Goal: Browse casually: Explore the website without a specific task or goal

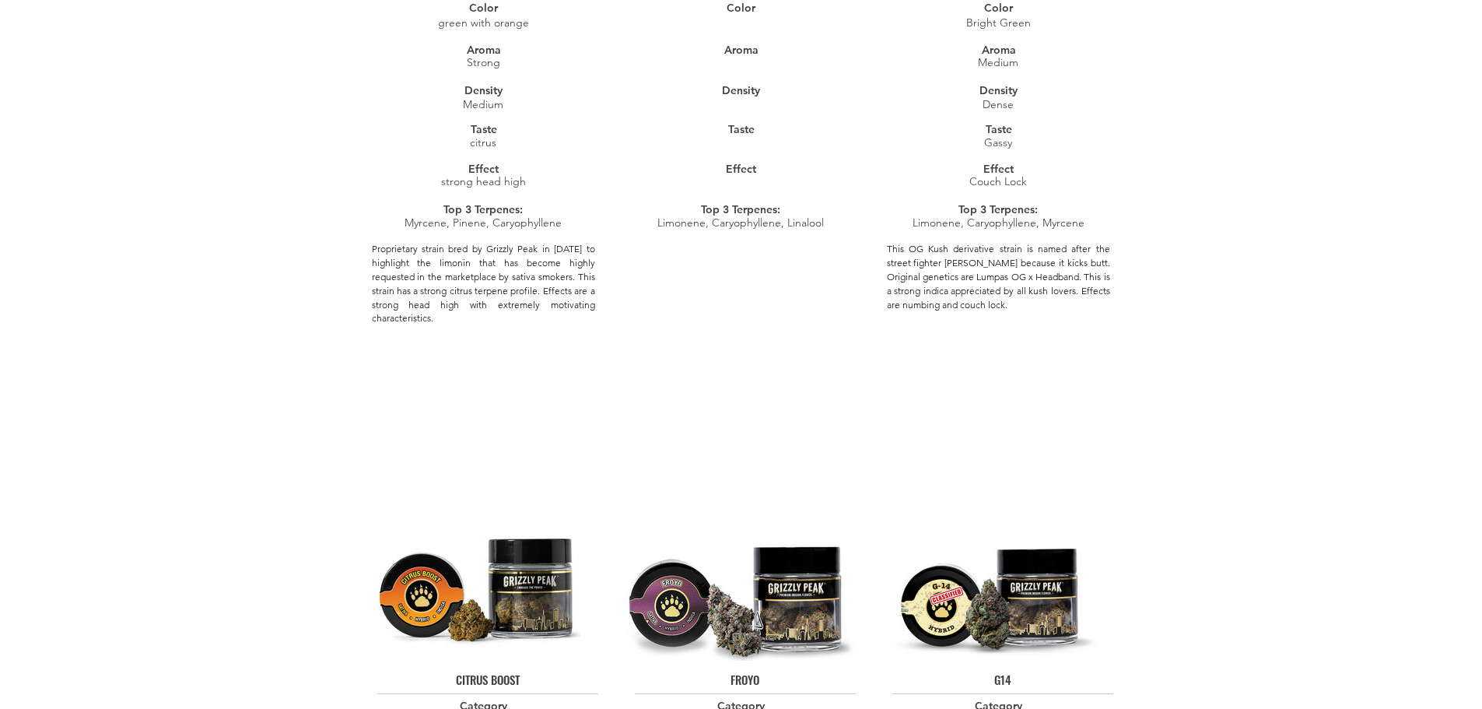
scroll to position [1426, 0]
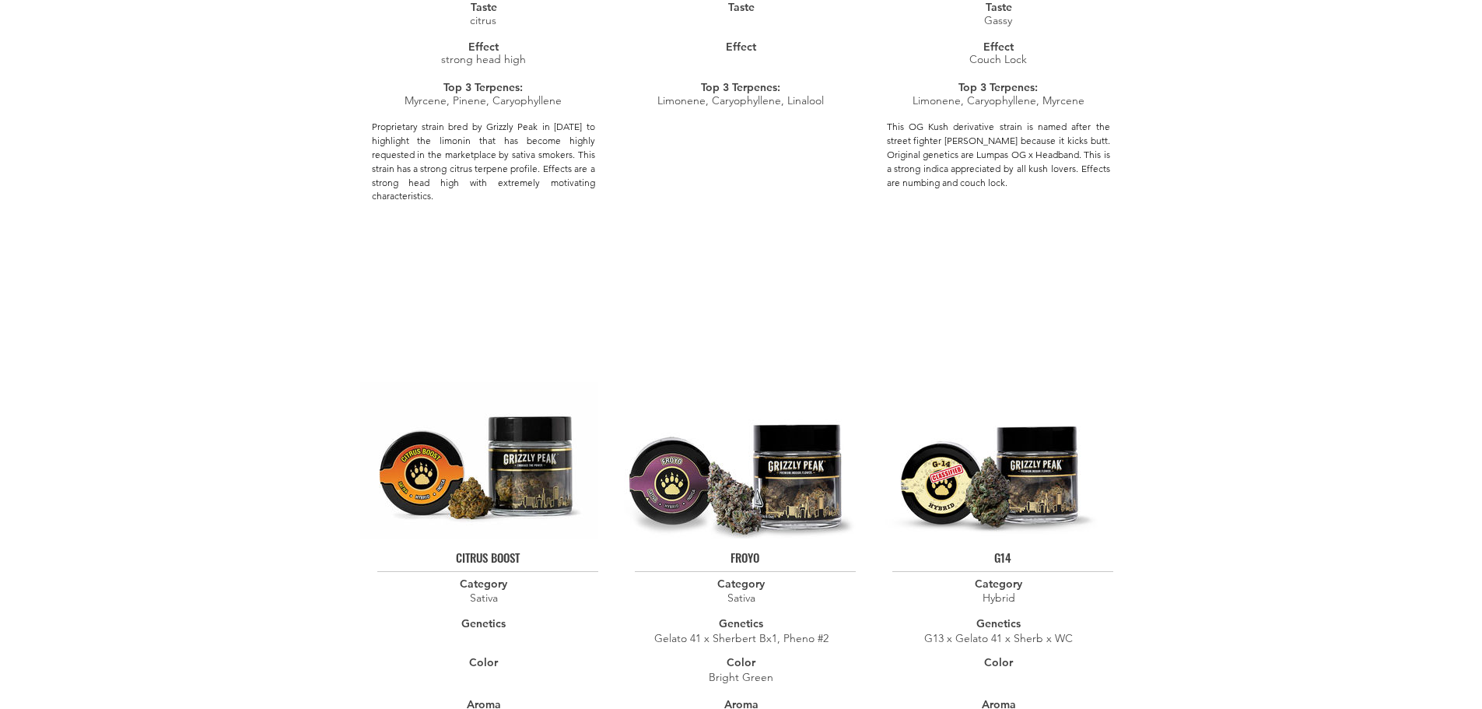
click at [755, 442] on img at bounding box center [737, 460] width 238 height 156
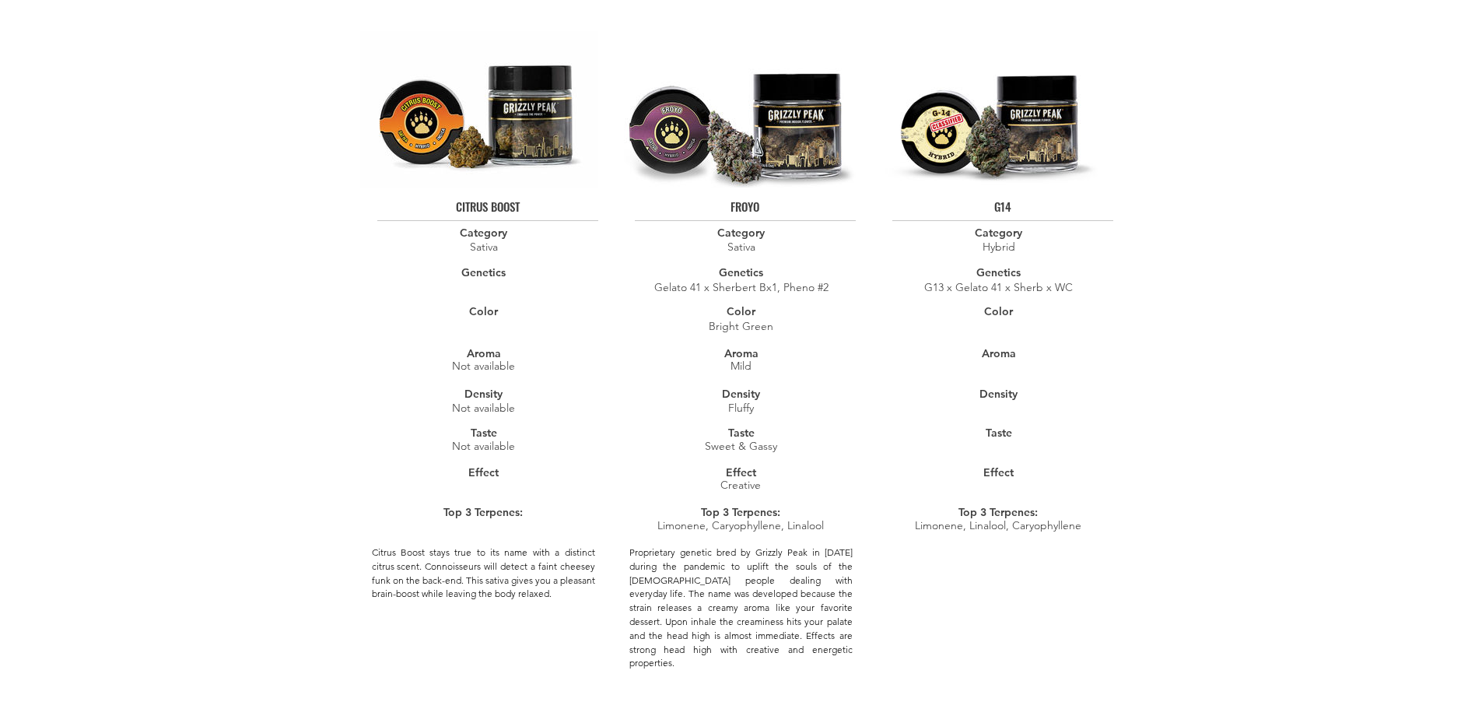
scroll to position [1815, 0]
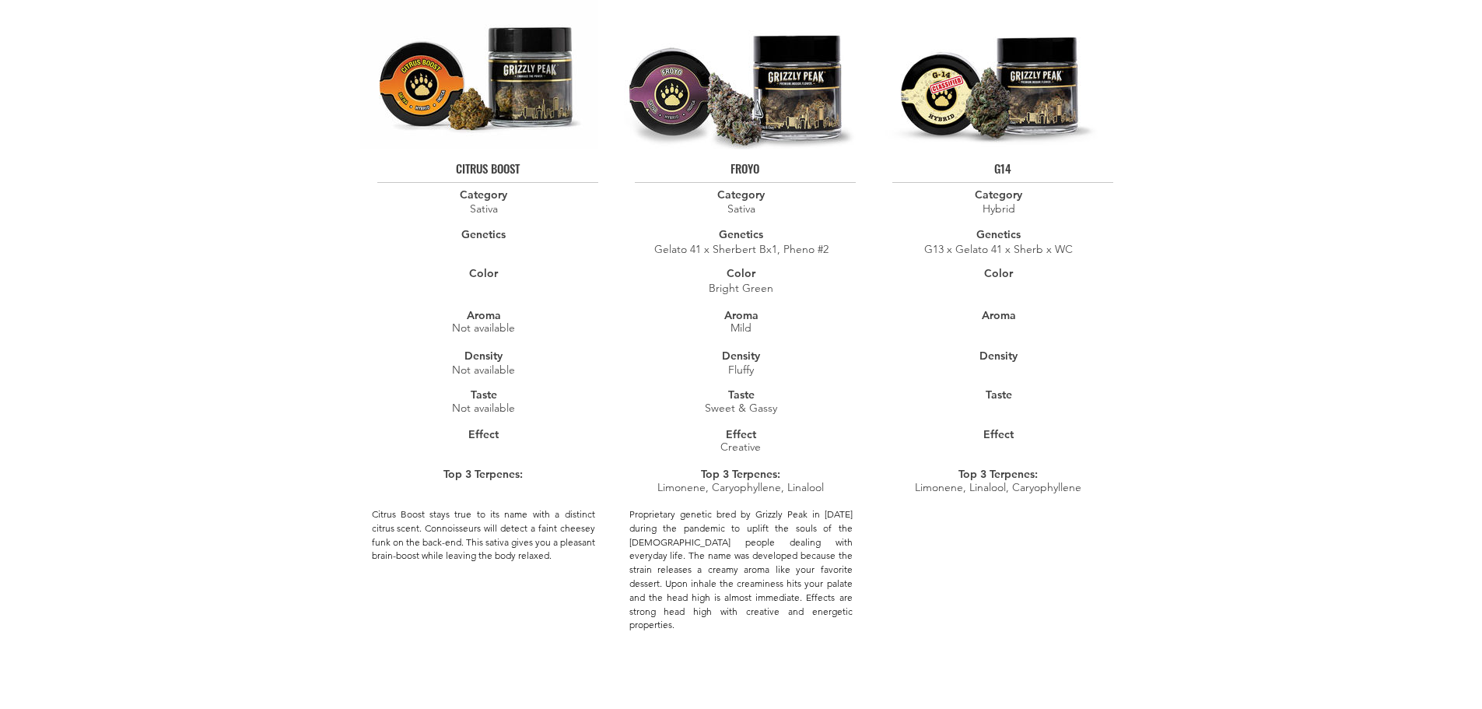
click at [804, 310] on div at bounding box center [741, 377] width 247 height 772
click at [812, 107] on img at bounding box center [737, 71] width 238 height 156
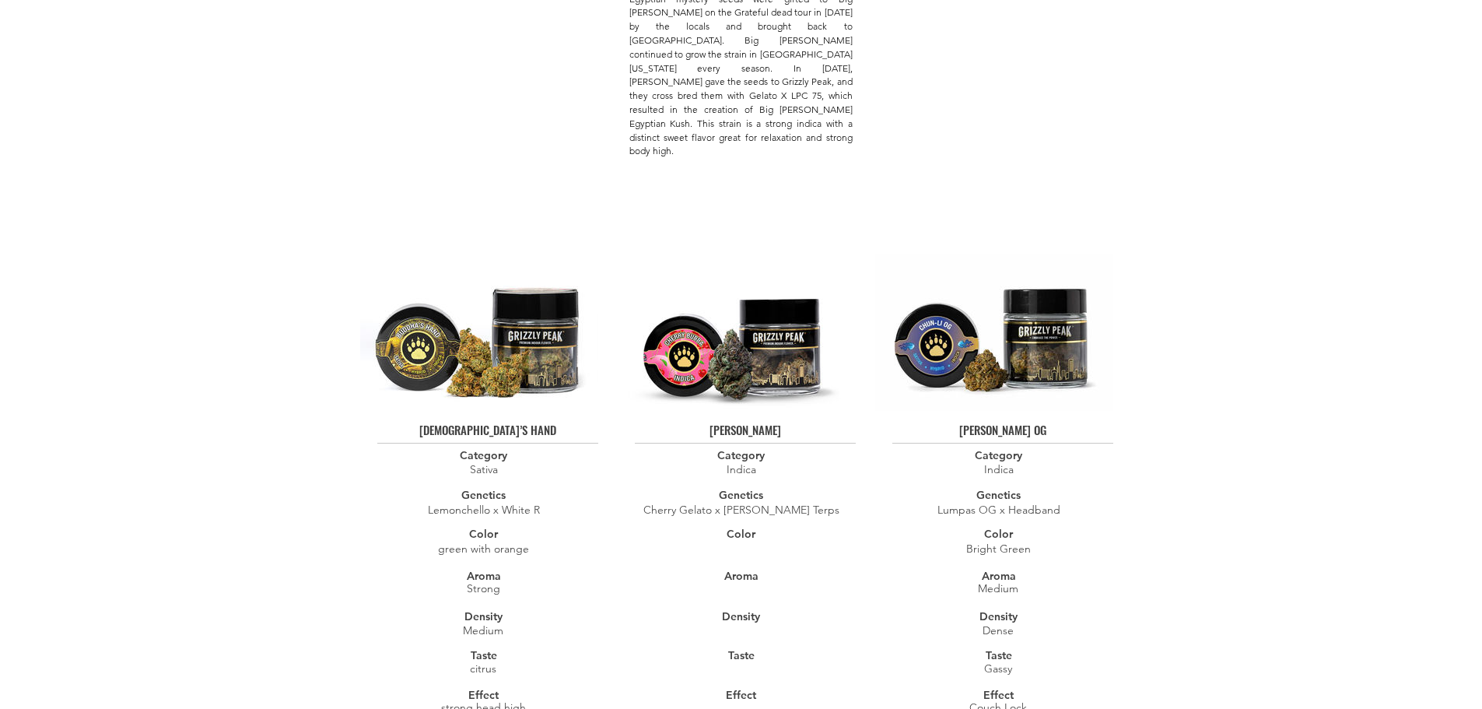
scroll to position [0, 0]
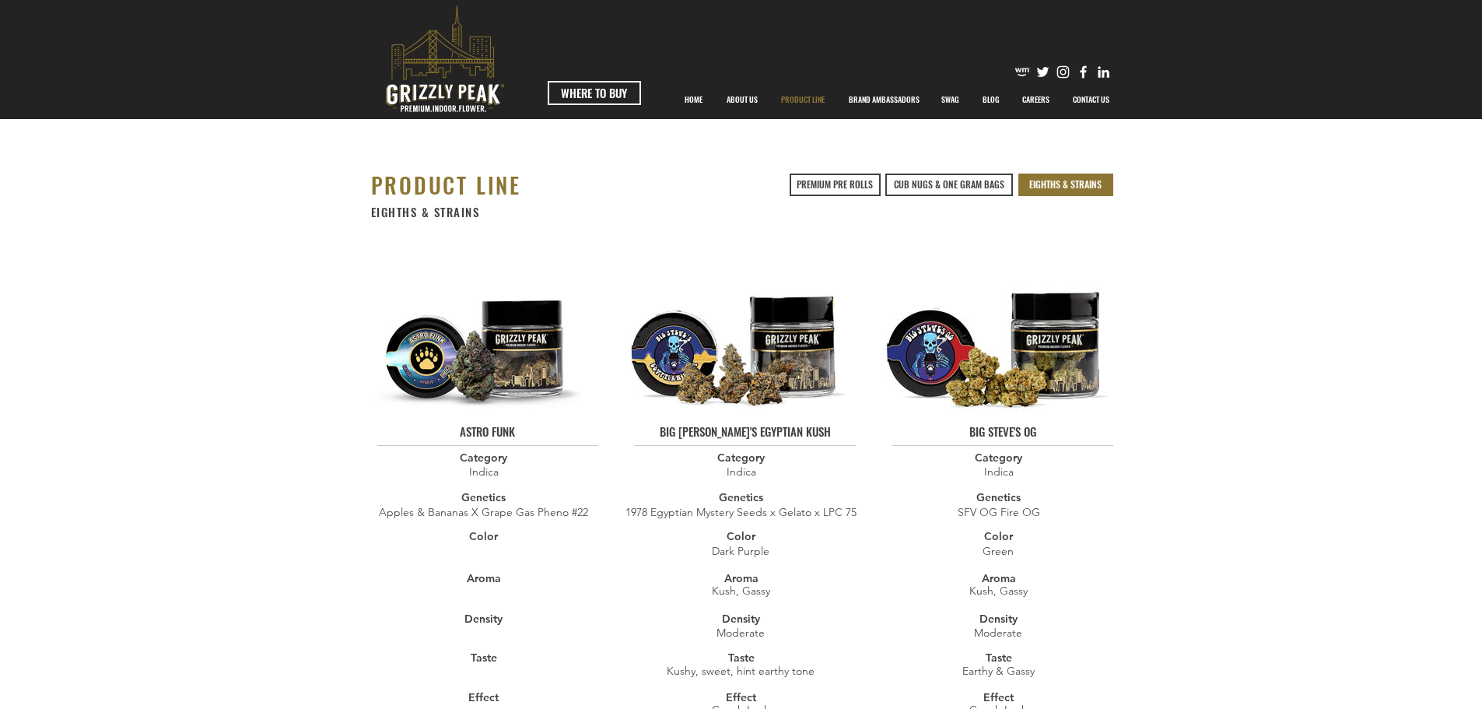
click at [1044, 188] on span "EIGHTHS & STRAINS" at bounding box center [1065, 184] width 72 height 13
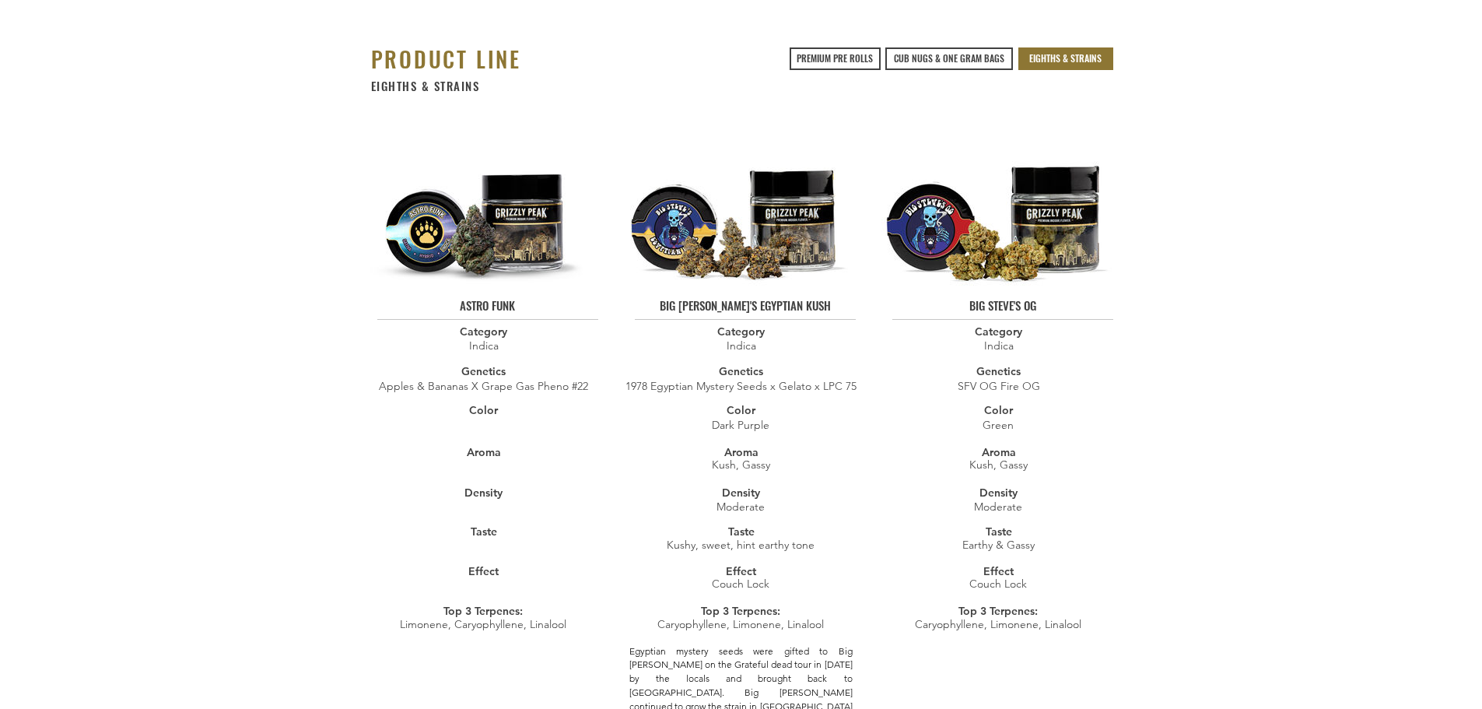
scroll to position [132, 0]
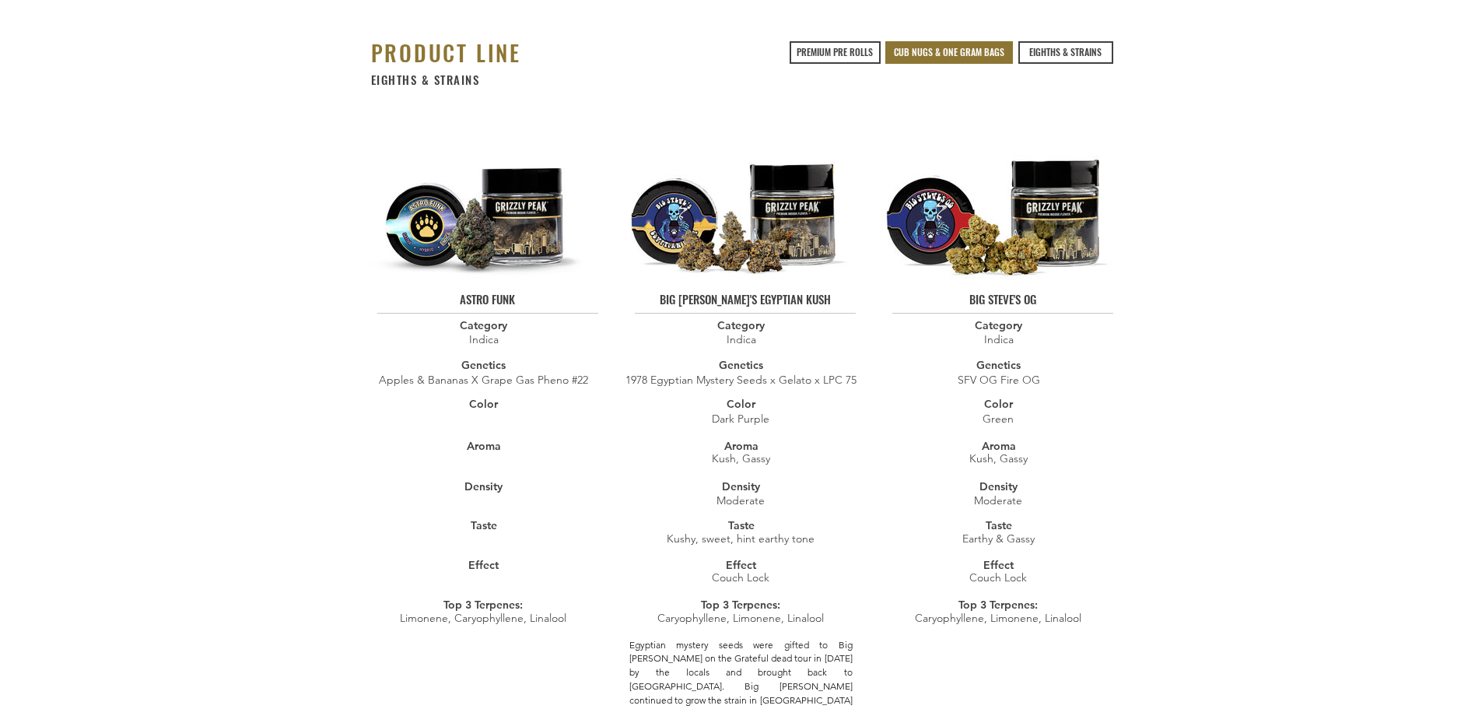
click at [969, 50] on span "CUB NUGS & ONE GRAM BAGS" at bounding box center [949, 52] width 110 height 13
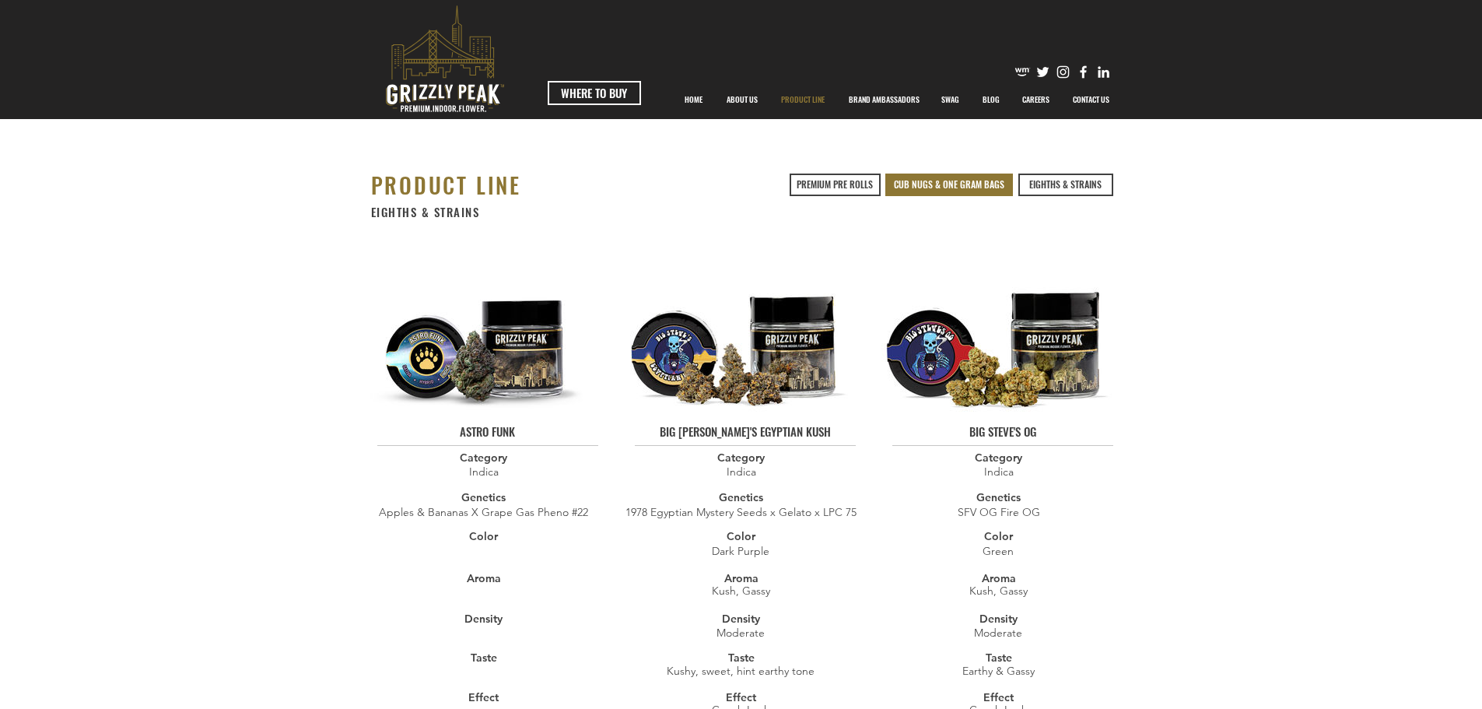
click at [904, 184] on span "CUB NUGS & ONE GRAM BAGS" at bounding box center [949, 184] width 110 height 13
click at [851, 186] on span "PREMIUM PRE ROLLS" at bounding box center [835, 184] width 76 height 13
click at [868, 131] on p "BIG [PERSON_NAME]" at bounding box center [883, 133] width 69 height 19
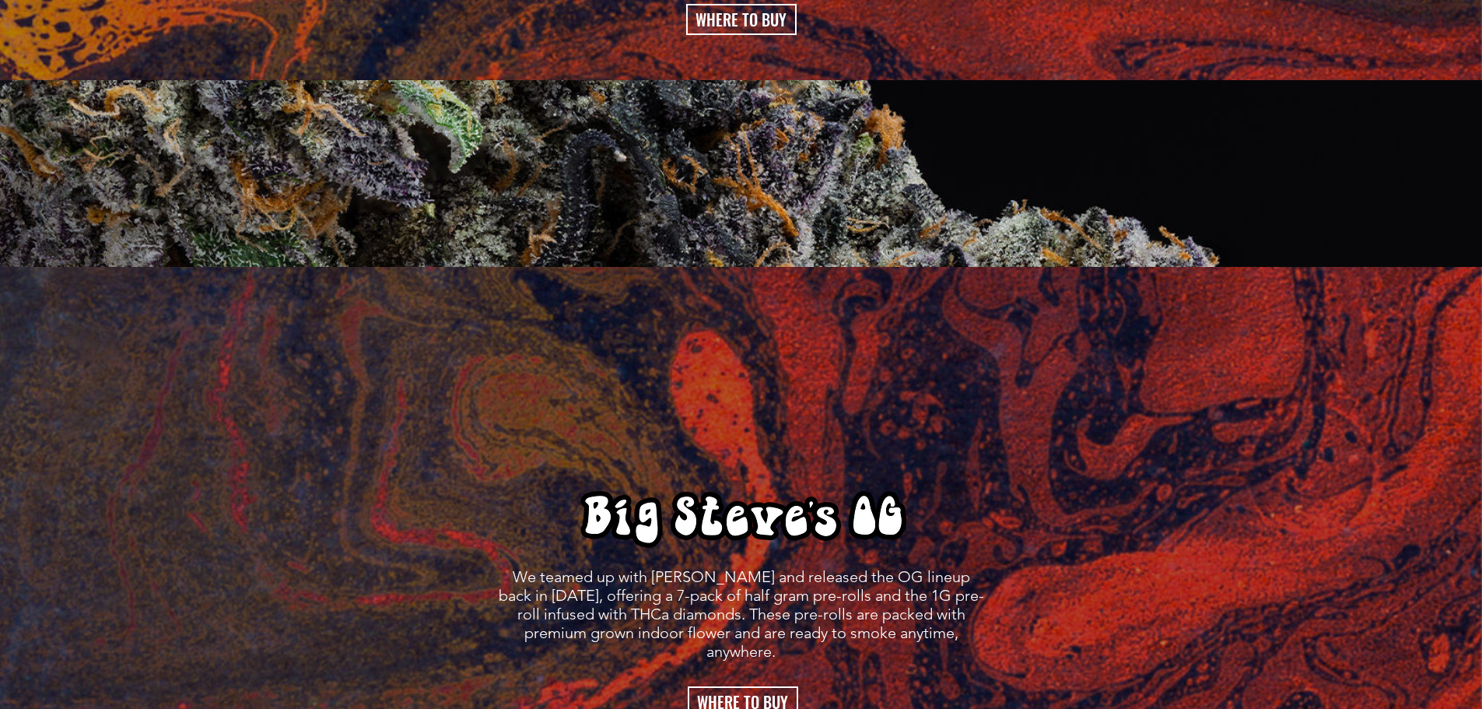
scroll to position [1815, 0]
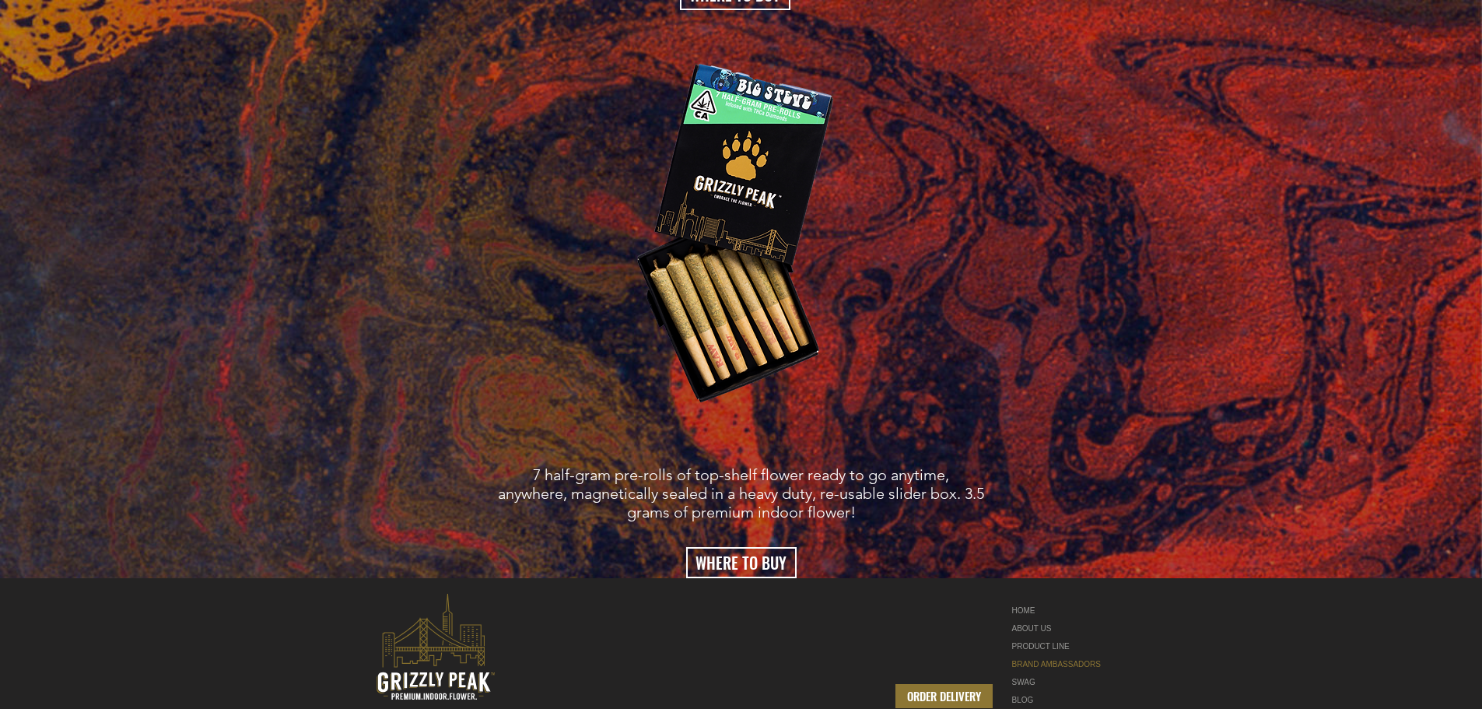
scroll to position [2971, 0]
